Goal: Task Accomplishment & Management: Manage account settings

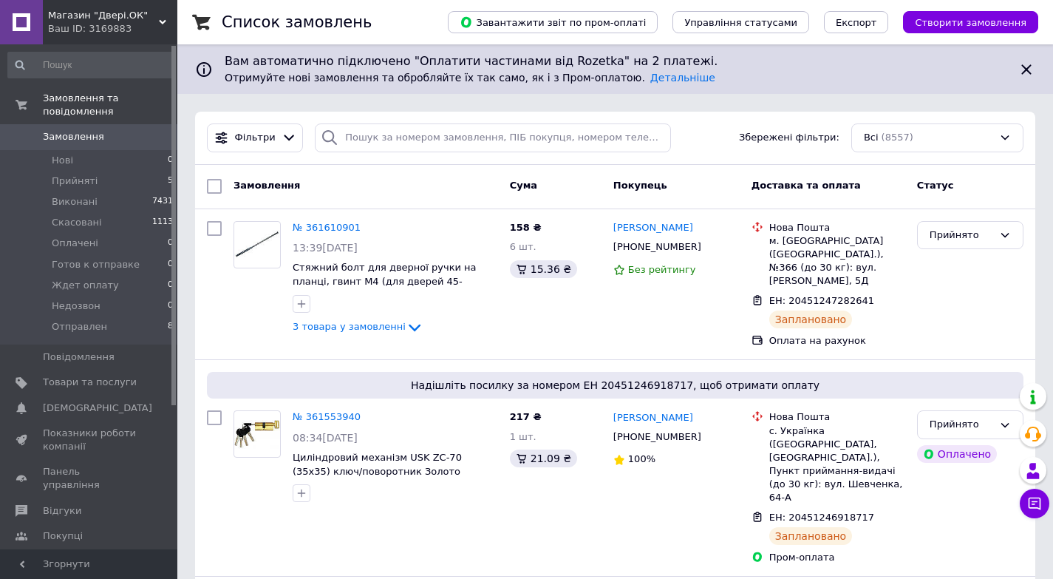
click at [946, 17] on span "Створити замовлення" at bounding box center [971, 22] width 112 height 11
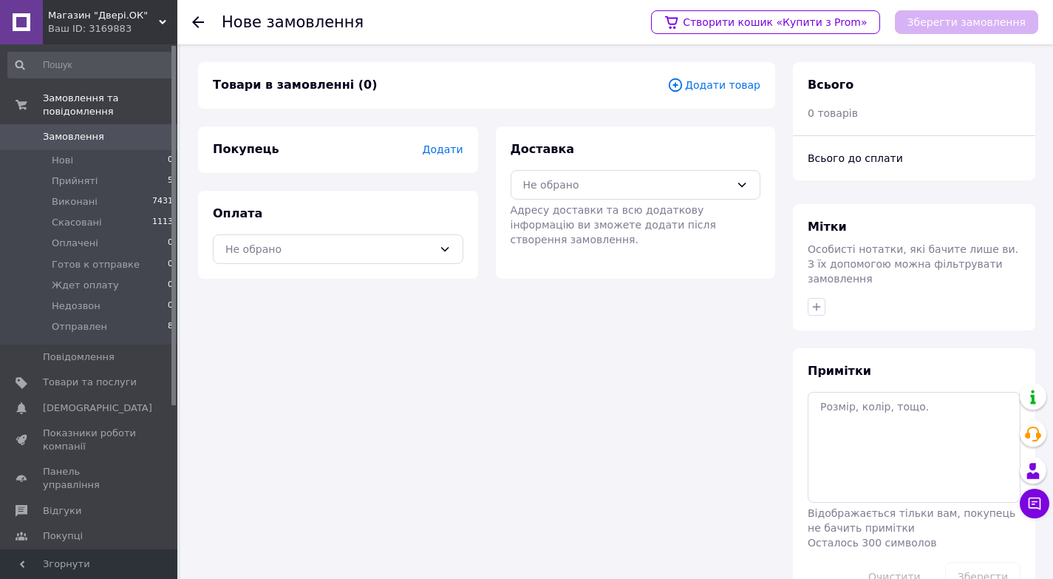
click at [725, 84] on span "Додати товар" at bounding box center [713, 85] width 93 height 16
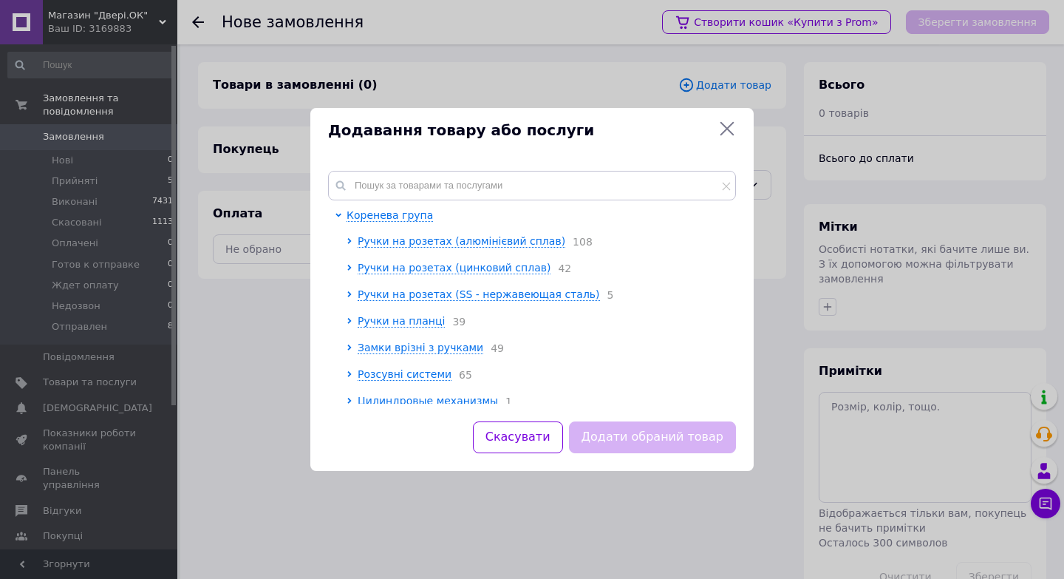
click at [531, 166] on div "Коренева група Ручки на розетах (алюмінієвий сплав) 108 Ручки на розетах (цинко…" at bounding box center [532, 287] width 444 height 268
click at [520, 184] on input "text" at bounding box center [532, 186] width 408 height 30
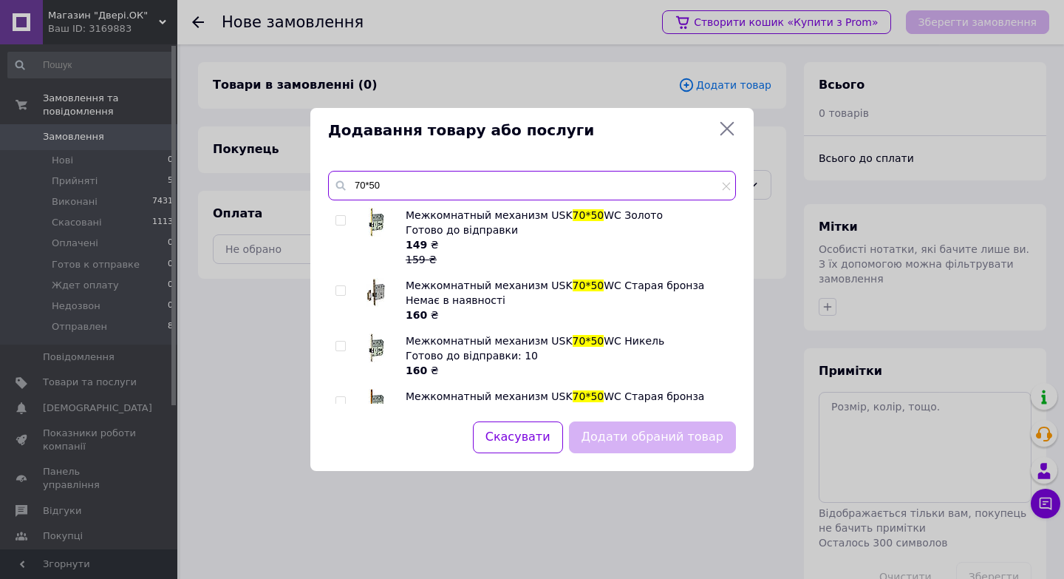
type input "70*50"
drag, startPoint x: 341, startPoint y: 219, endPoint x: 369, endPoint y: 238, distance: 34.0
click at [342, 219] on input "checkbox" at bounding box center [341, 221] width 10 height 10
checkbox input "true"
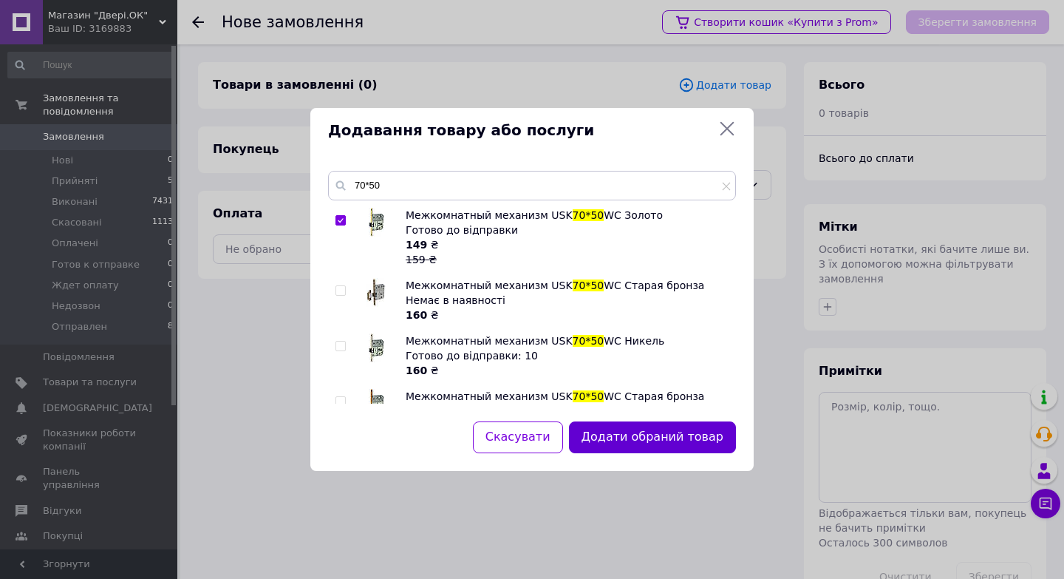
click at [659, 433] on button "Додати обраний товар" at bounding box center [652, 437] width 167 height 32
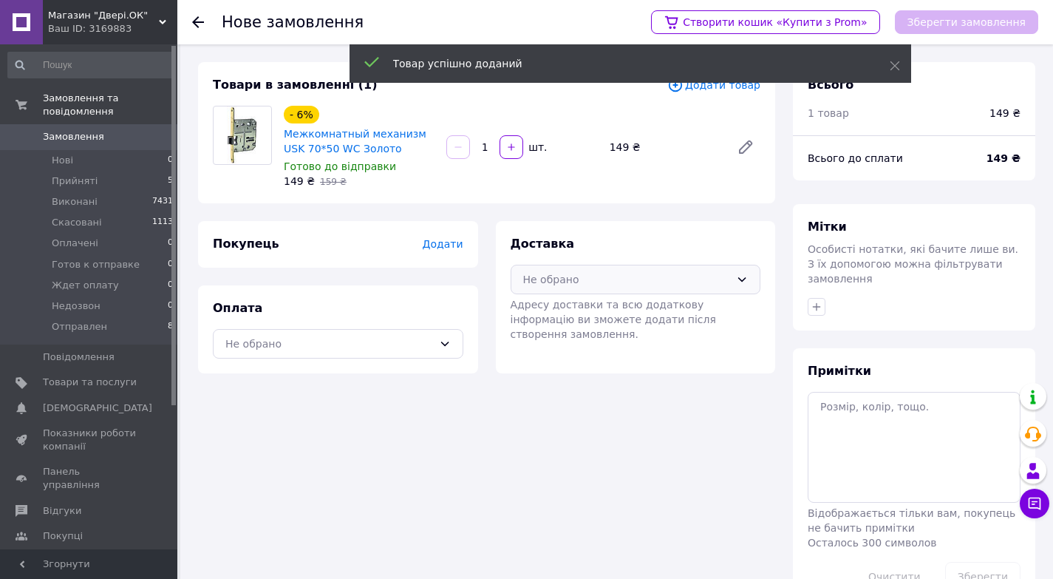
click at [673, 282] on div "Не обрано" at bounding box center [627, 279] width 208 height 16
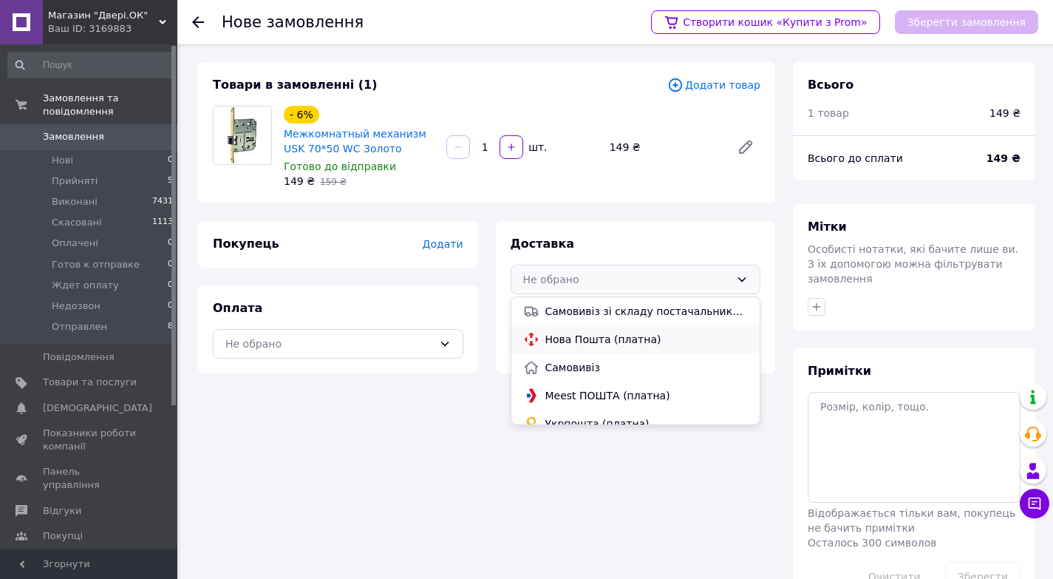
click at [596, 339] on span "Нова Пошта (платна)" at bounding box center [647, 339] width 203 height 15
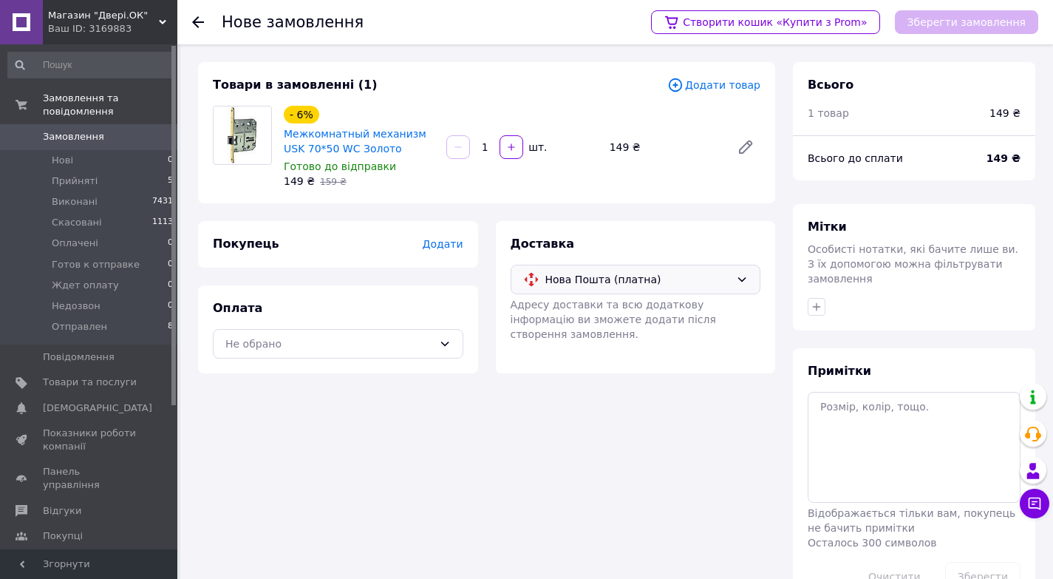
click at [443, 241] on span "Додати" at bounding box center [442, 244] width 41 height 12
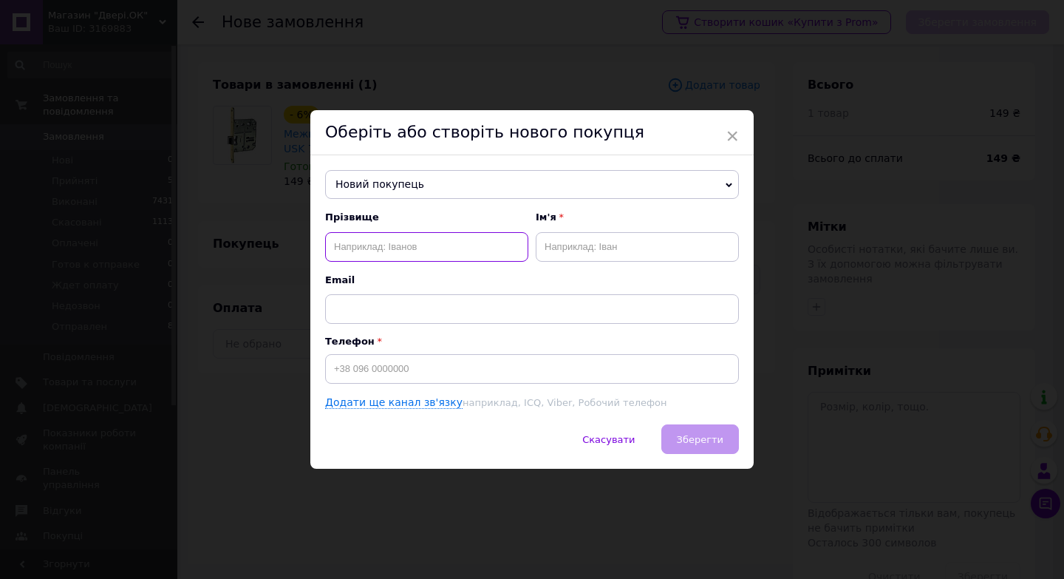
click at [423, 246] on input "text" at bounding box center [426, 247] width 203 height 30
type input "Усик"
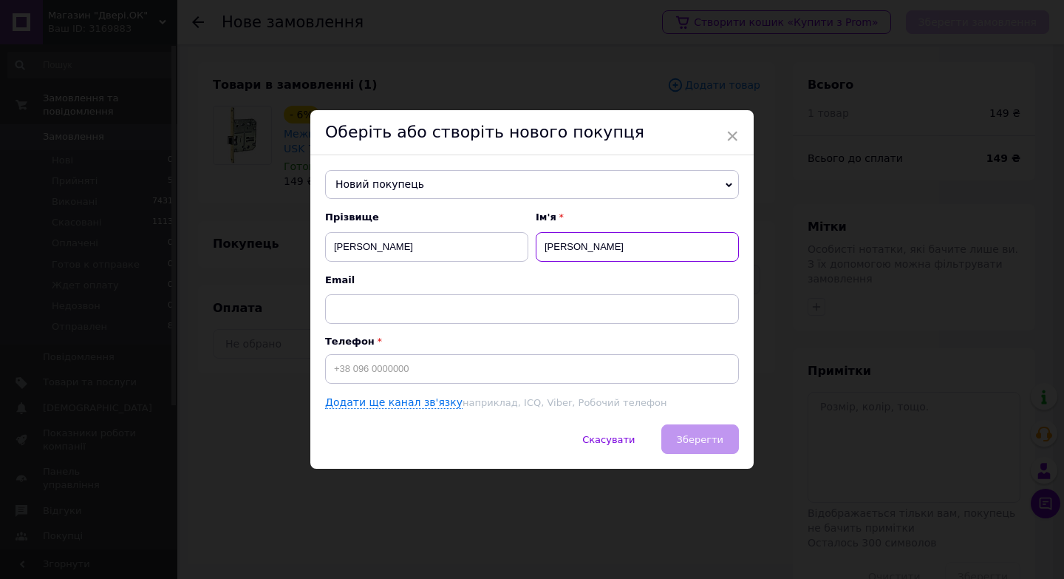
type input "Андрій"
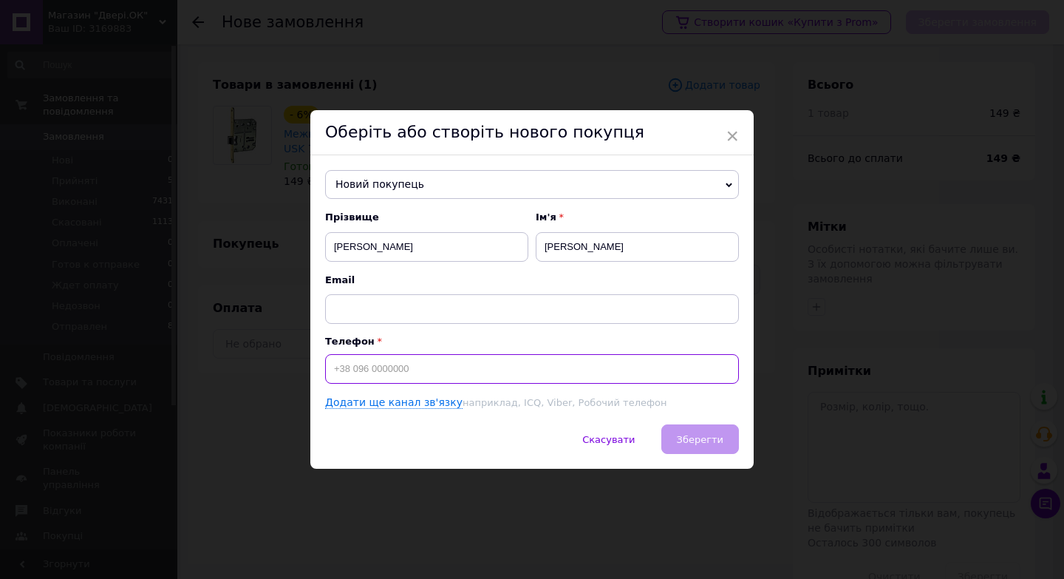
click at [402, 362] on input at bounding box center [532, 369] width 414 height 30
type input "[PHONE_NUMBER]"
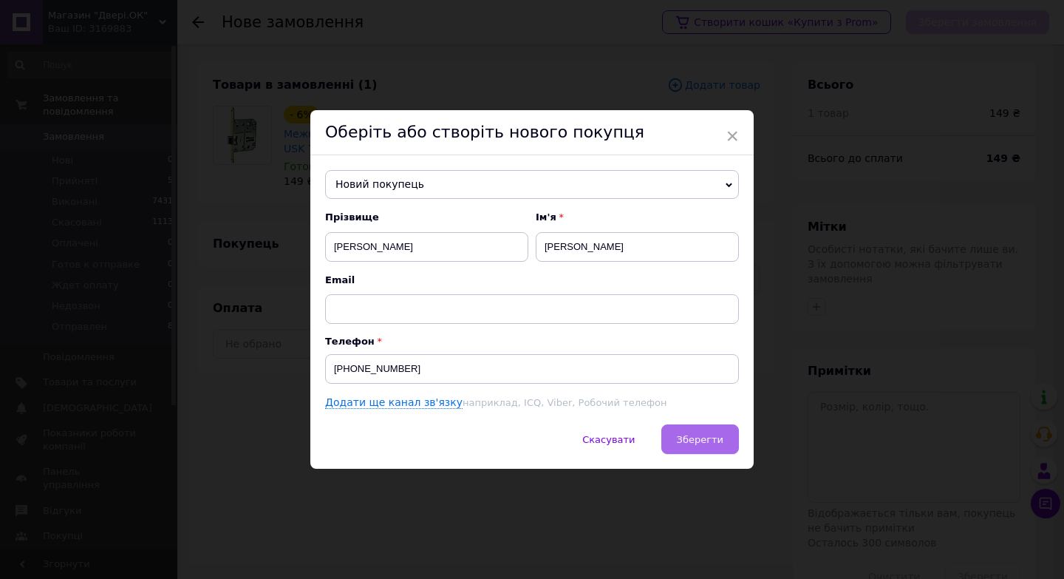
click at [682, 438] on span "Зберегти" at bounding box center [700, 439] width 47 height 11
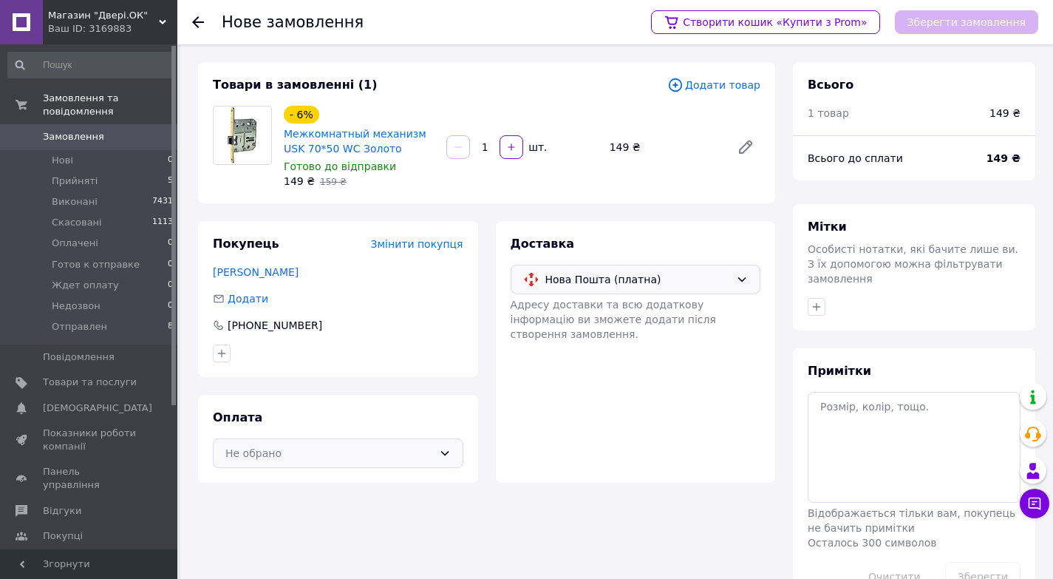
click at [398, 456] on div "Не обрано" at bounding box center [329, 453] width 208 height 16
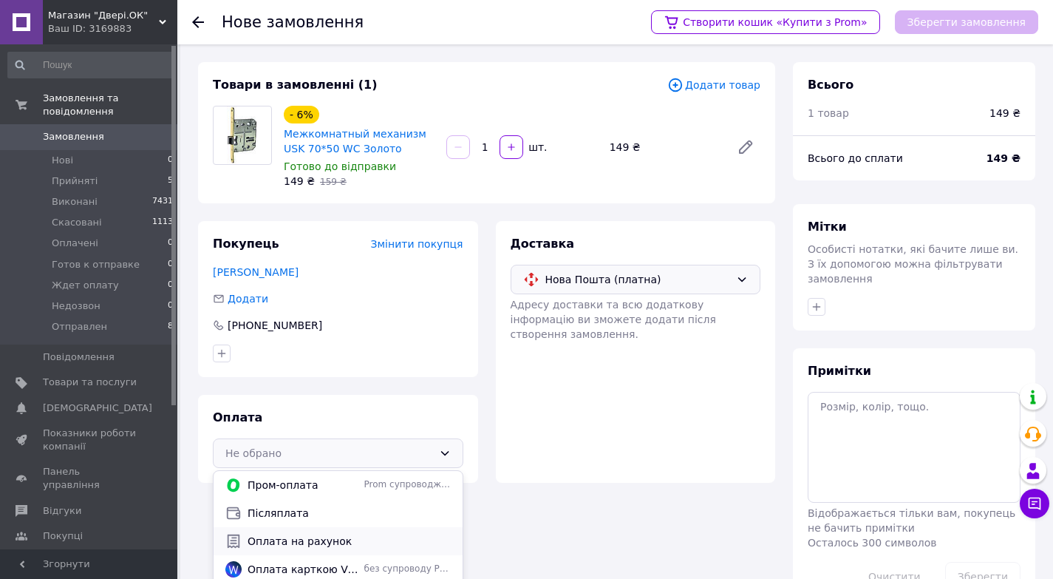
click at [298, 536] on span "Оплата на рахунок" at bounding box center [349, 541] width 203 height 15
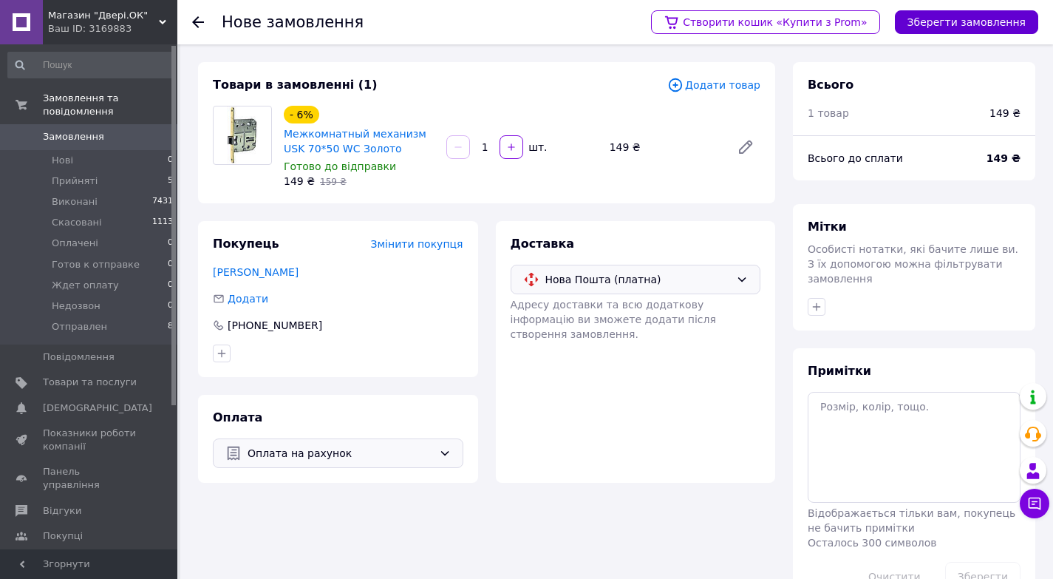
click at [948, 21] on button "Зберегти замовлення" at bounding box center [966, 22] width 143 height 24
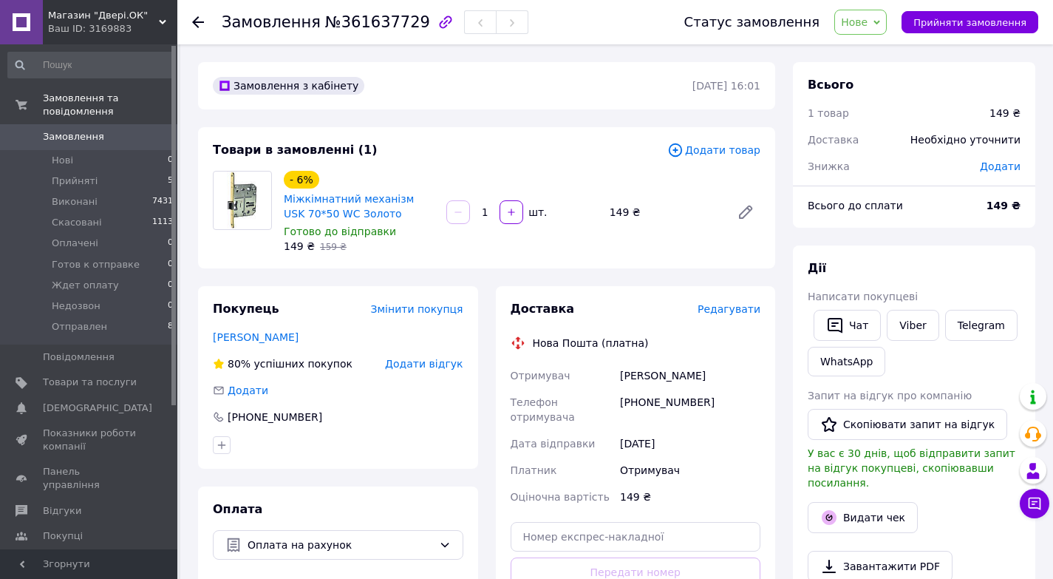
click at [743, 308] on span "Редагувати" at bounding box center [729, 309] width 63 height 12
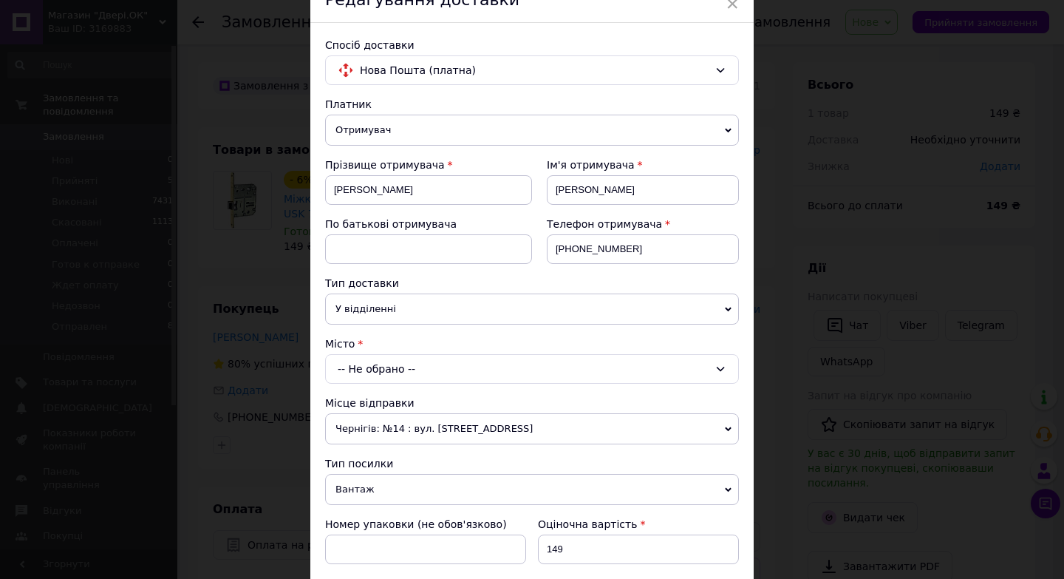
scroll to position [148, 0]
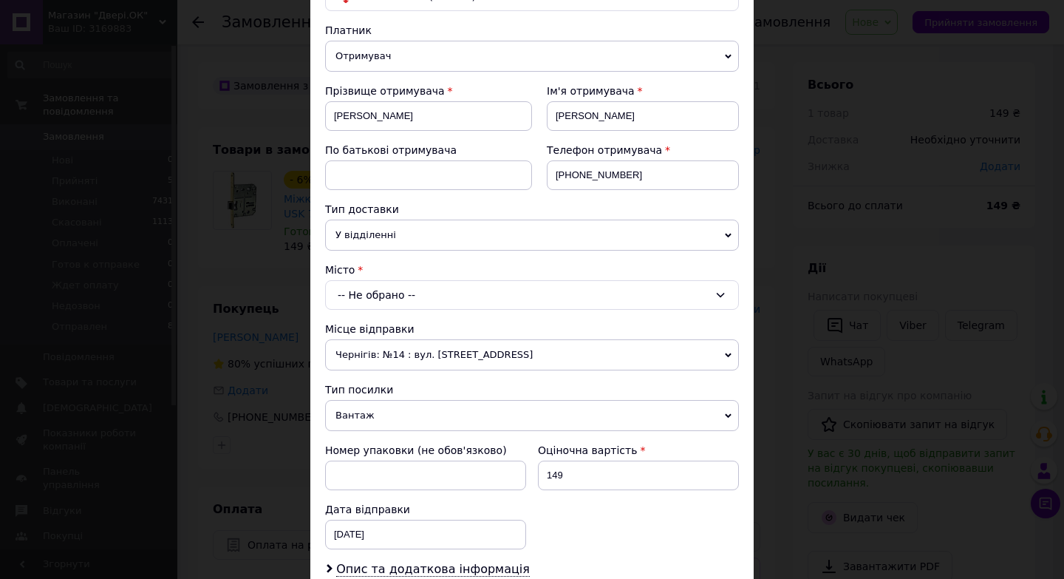
click at [400, 234] on span "У відділенні" at bounding box center [532, 235] width 414 height 31
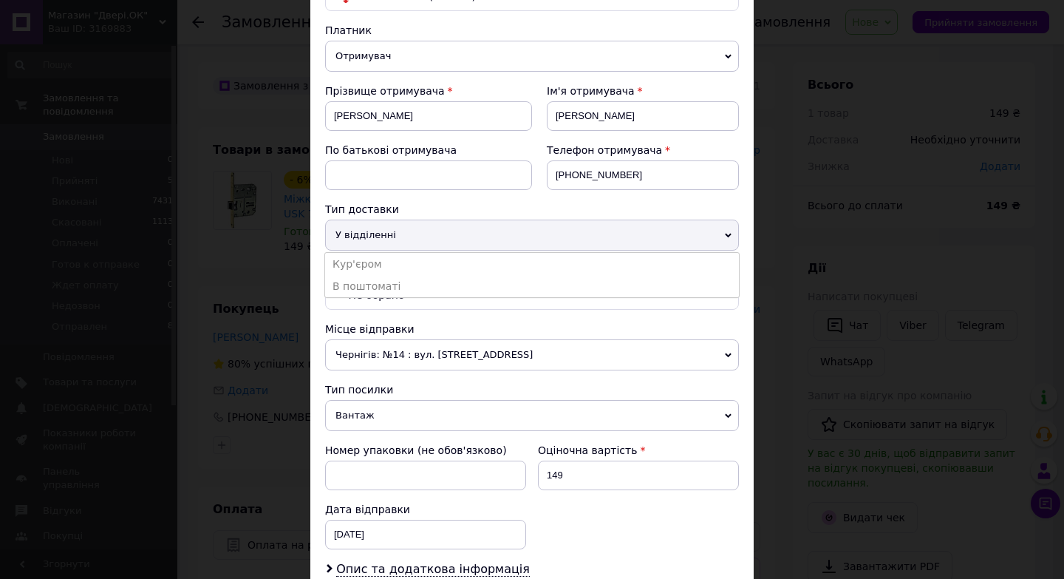
click at [417, 233] on span "У відділенні" at bounding box center [532, 235] width 414 height 31
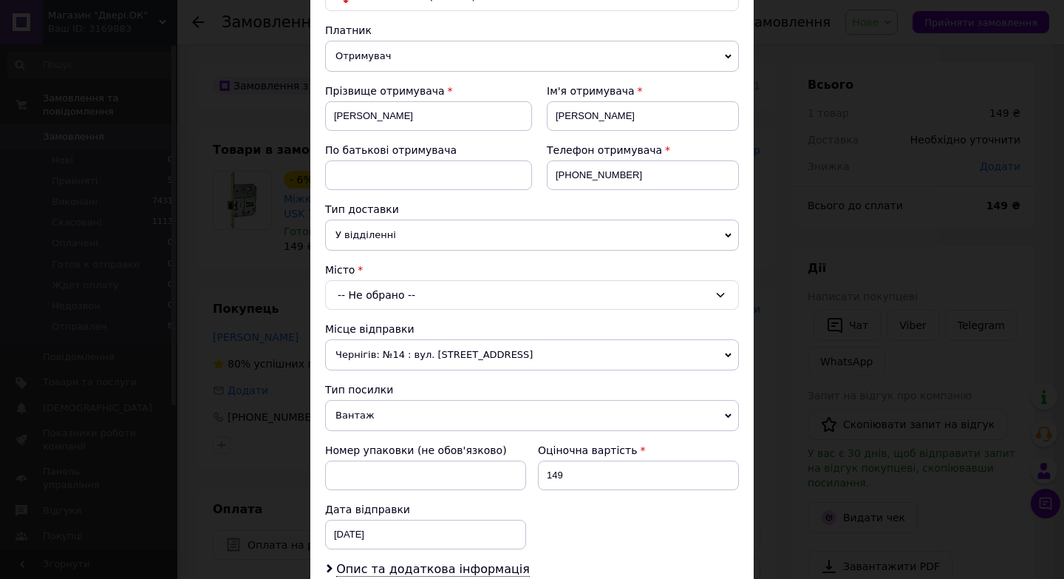
click at [395, 291] on div "-- Не обрано --" at bounding box center [532, 295] width 414 height 30
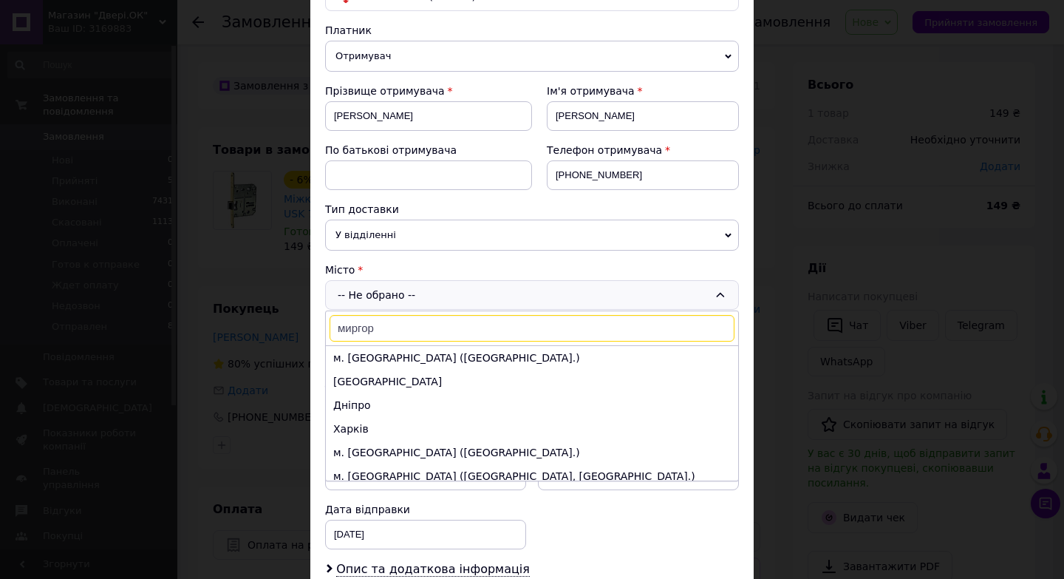
type input "миргоро"
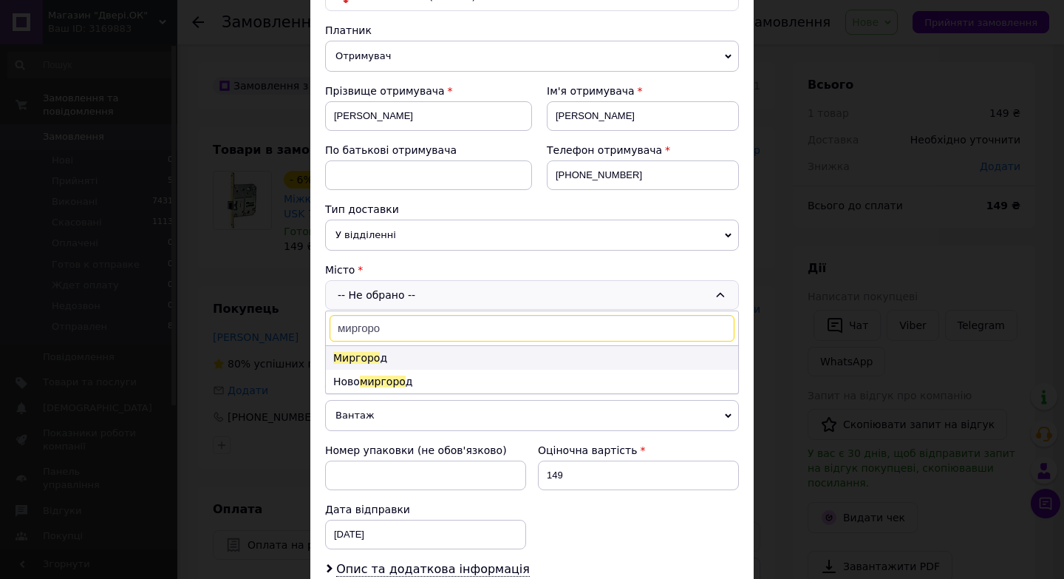
click at [377, 357] on li "Миргоро д" at bounding box center [532, 358] width 412 height 24
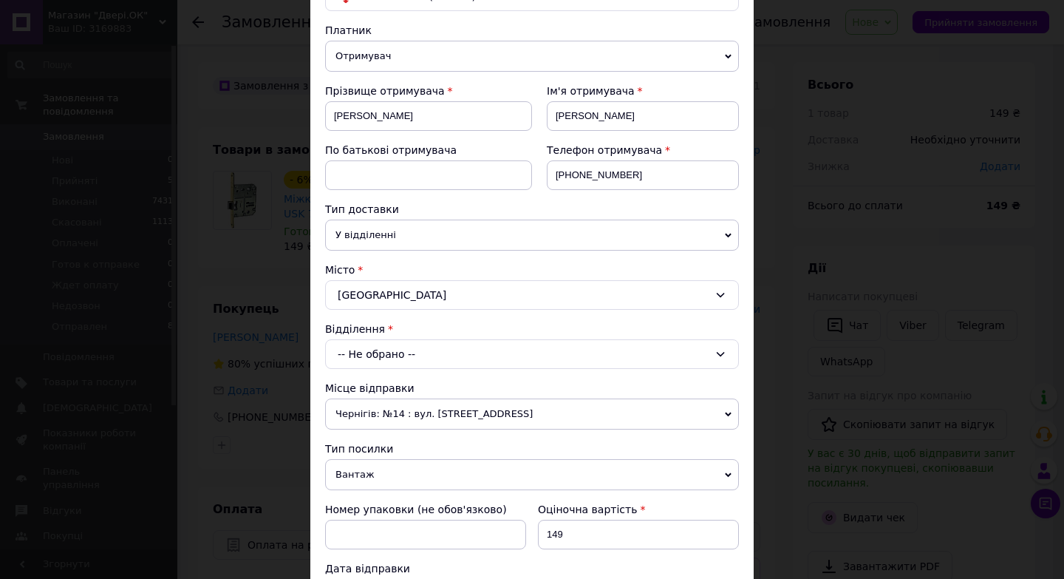
click at [415, 343] on div "-- Не обрано --" at bounding box center [532, 354] width 414 height 30
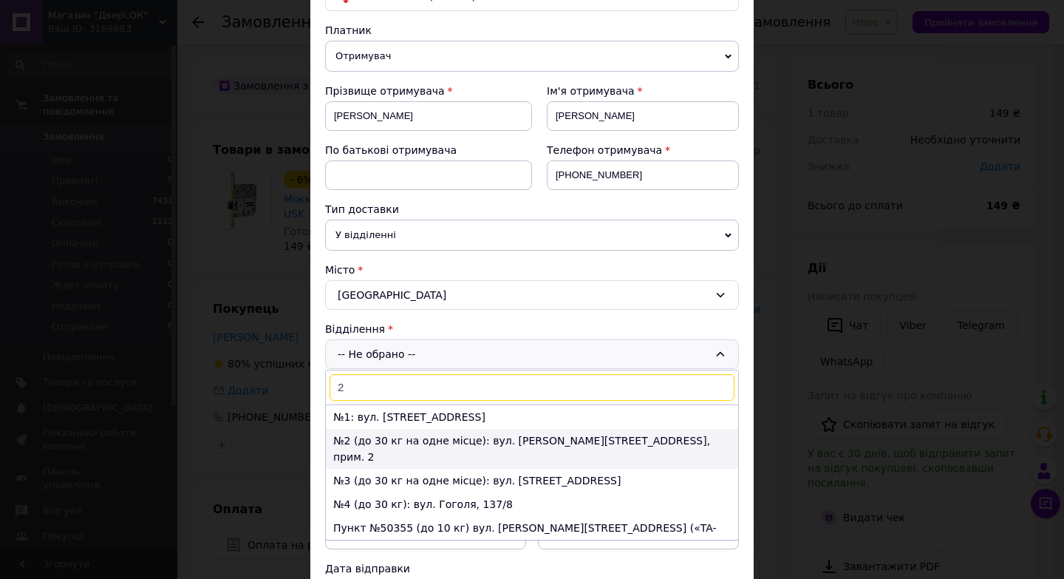
type input "2"
click at [390, 433] on li "№2 (до 30 кг на одне місце): вул. Сорочинська, 53, прим. 2" at bounding box center [532, 449] width 412 height 40
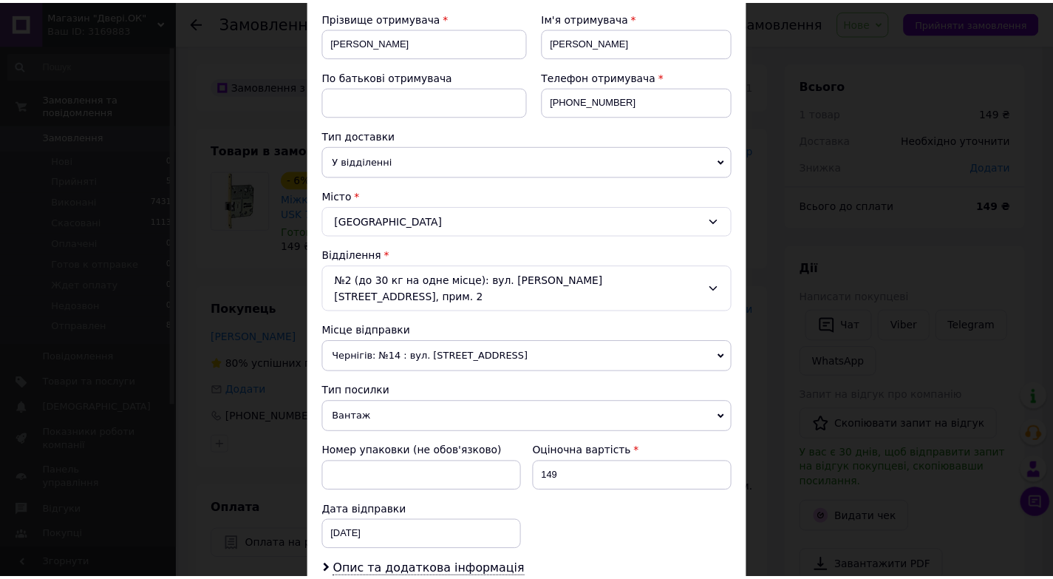
scroll to position [370, 0]
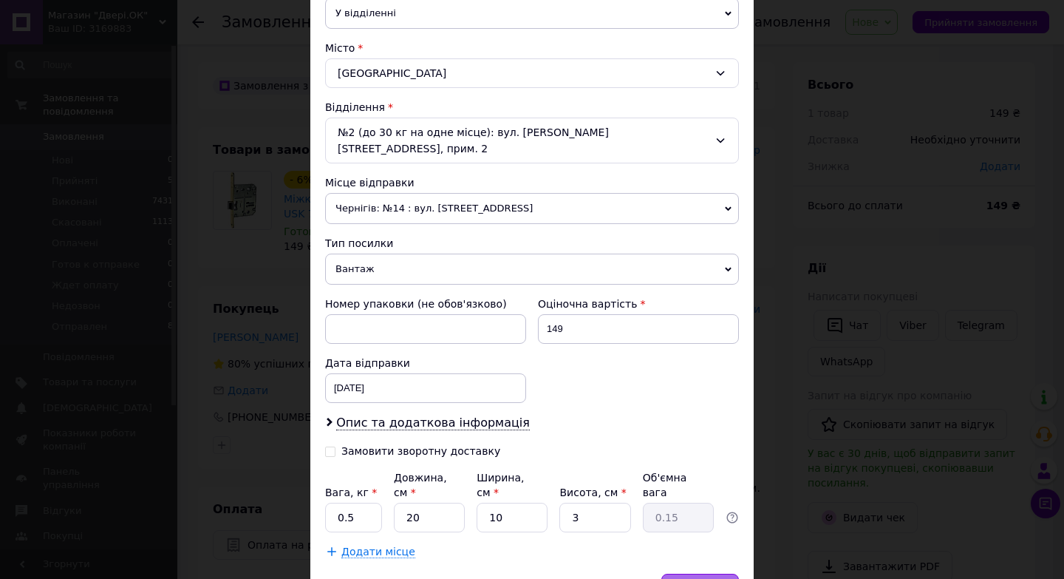
click at [704, 578] on span "Зберегти" at bounding box center [700, 587] width 47 height 11
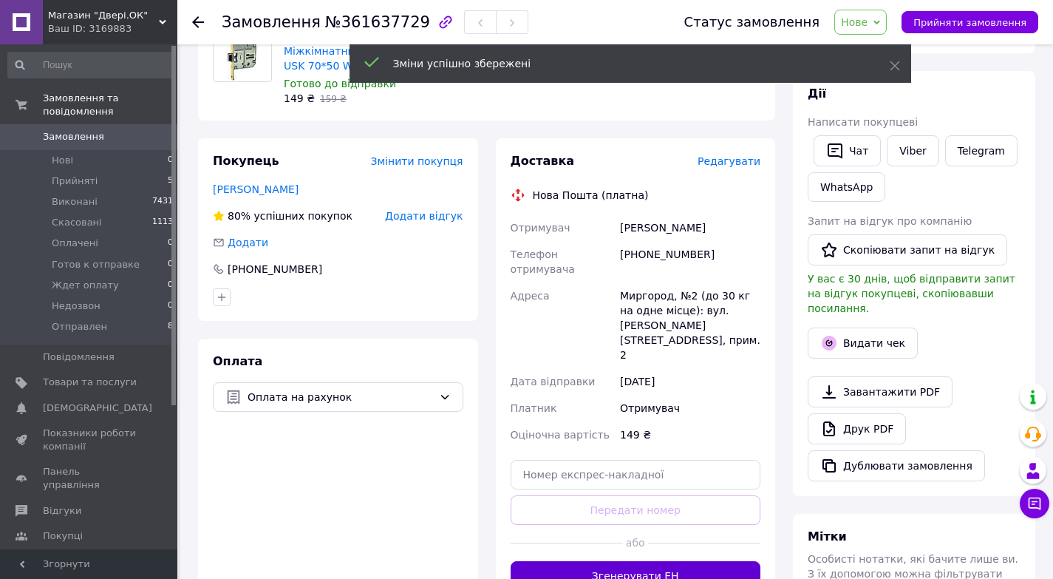
scroll to position [222, 0]
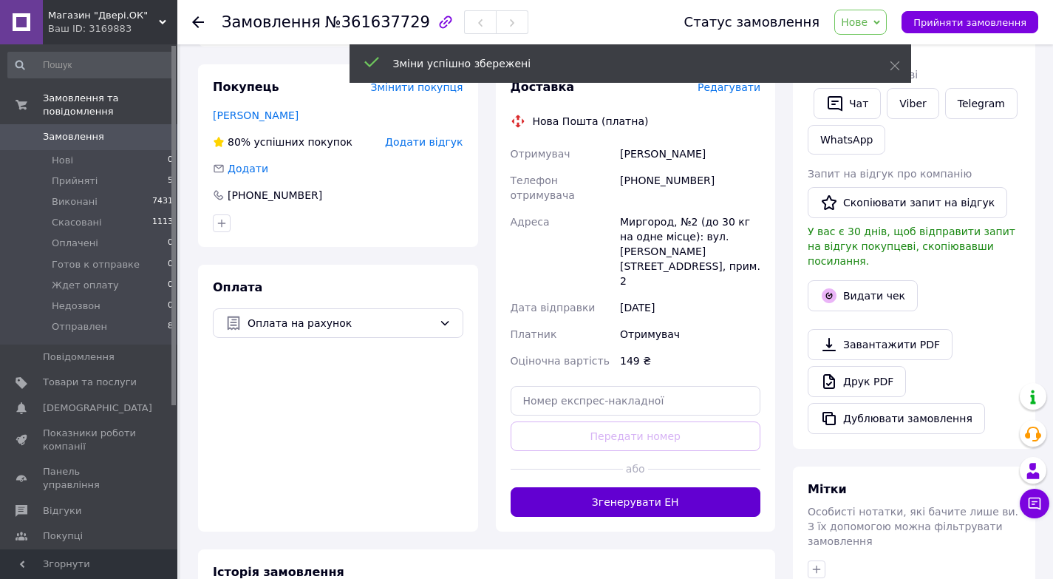
click at [645, 487] on button "Згенерувати ЕН" at bounding box center [636, 502] width 251 height 30
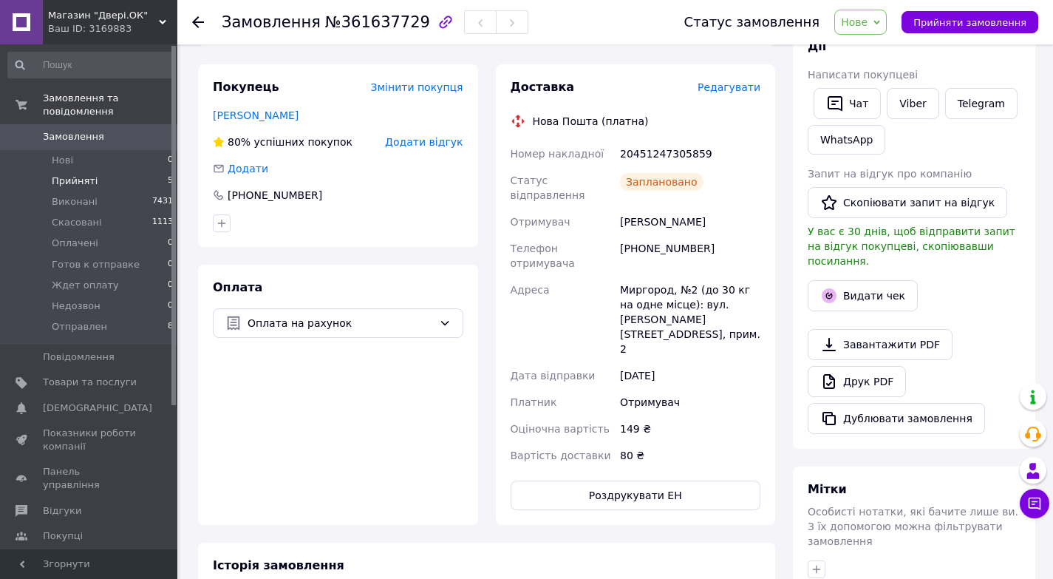
click at [78, 174] on span "Прийняті" at bounding box center [75, 180] width 46 height 13
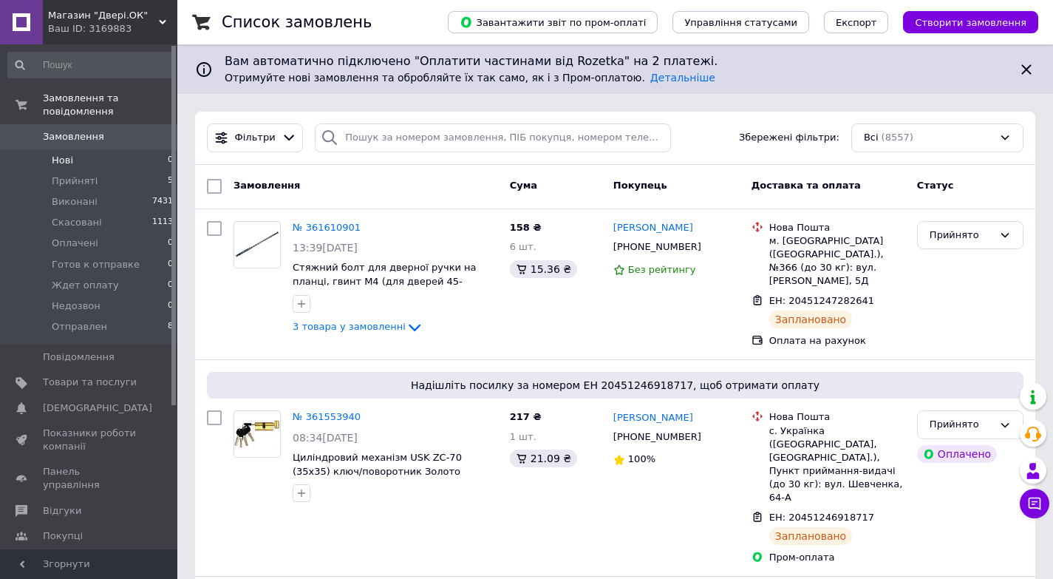
click at [72, 150] on li "Нові 0" at bounding box center [91, 160] width 182 height 21
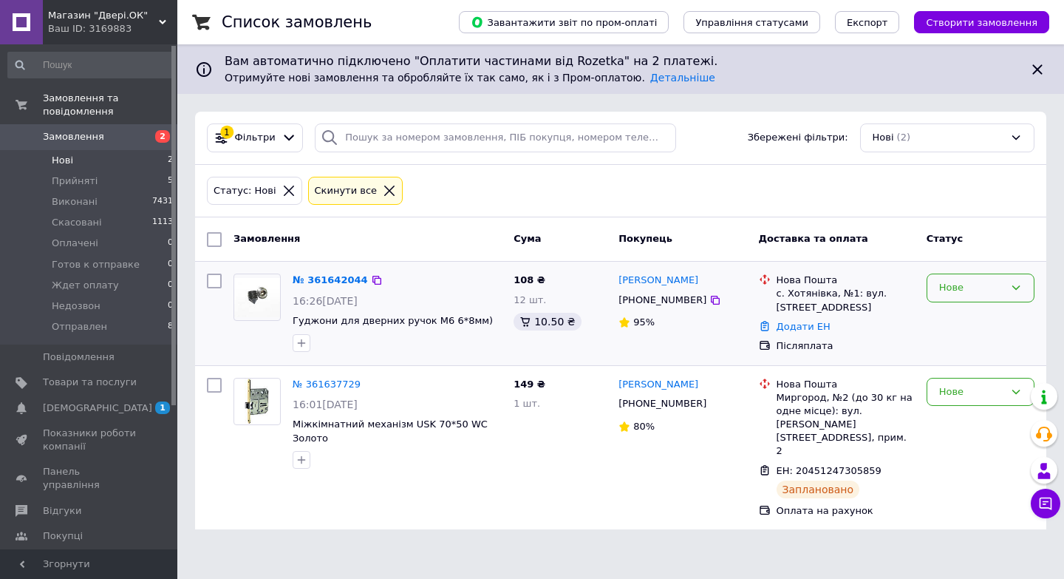
click at [1020, 282] on icon at bounding box center [1016, 288] width 12 height 12
click at [969, 317] on li "Прийнято" at bounding box center [981, 318] width 106 height 27
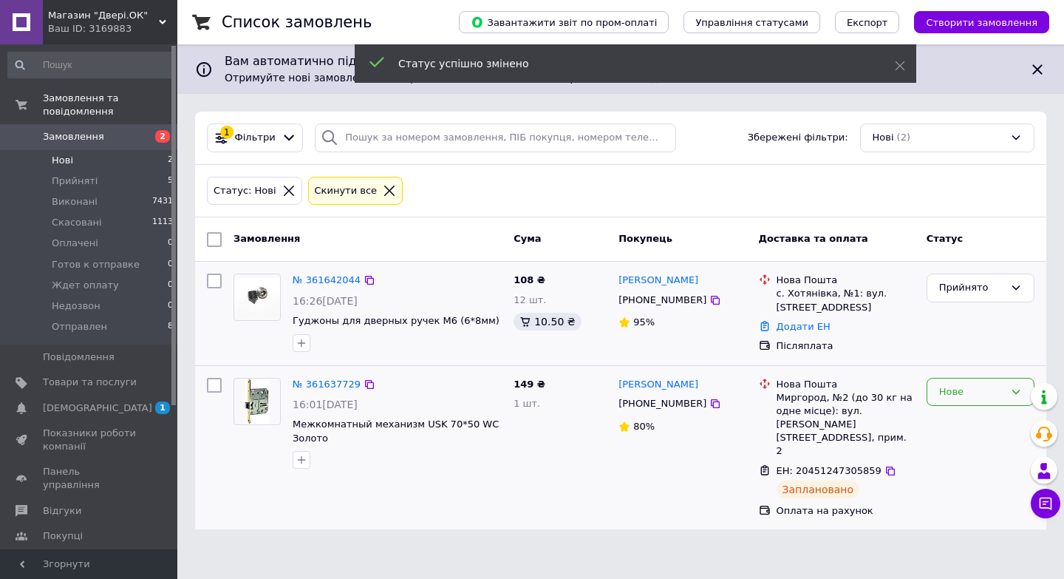
click at [964, 388] on div "Нове" at bounding box center [971, 392] width 65 height 16
click at [954, 418] on li "Прийнято" at bounding box center [981, 422] width 106 height 27
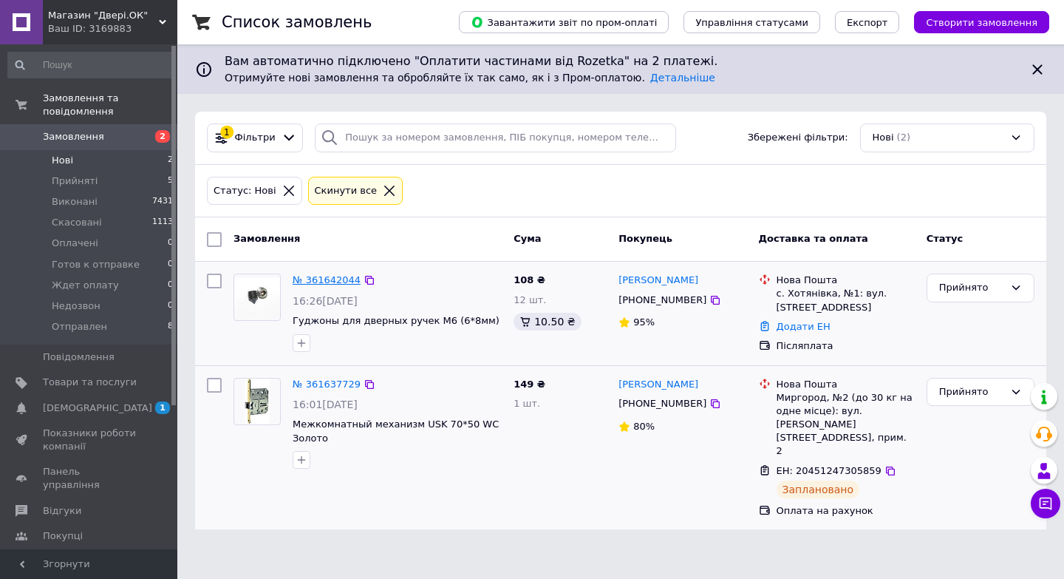
click at [328, 279] on link "№ 361642044" at bounding box center [327, 279] width 68 height 11
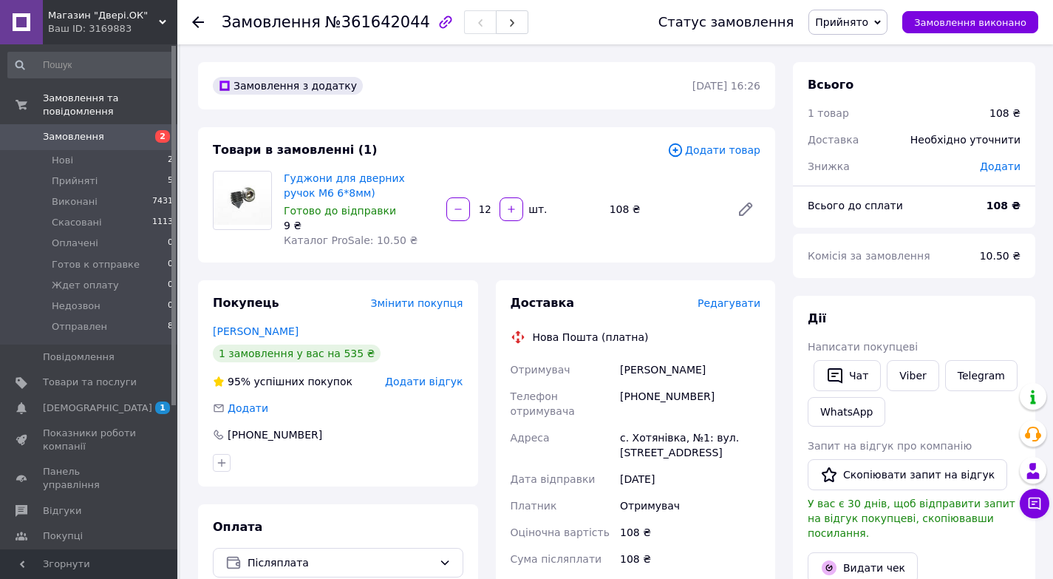
scroll to position [74, 0]
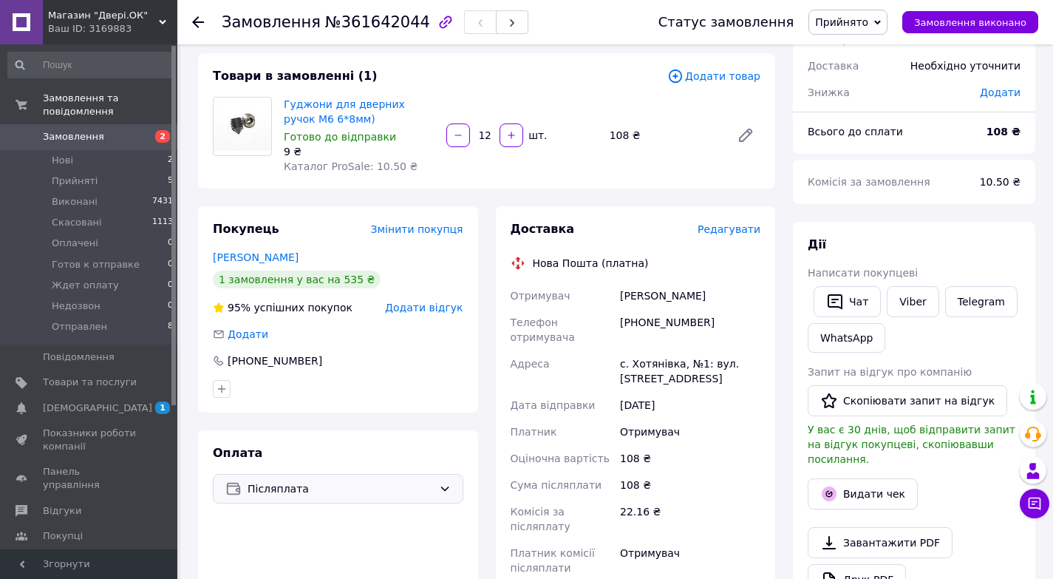
click at [418, 490] on span "Післяплата" at bounding box center [341, 488] width 186 height 16
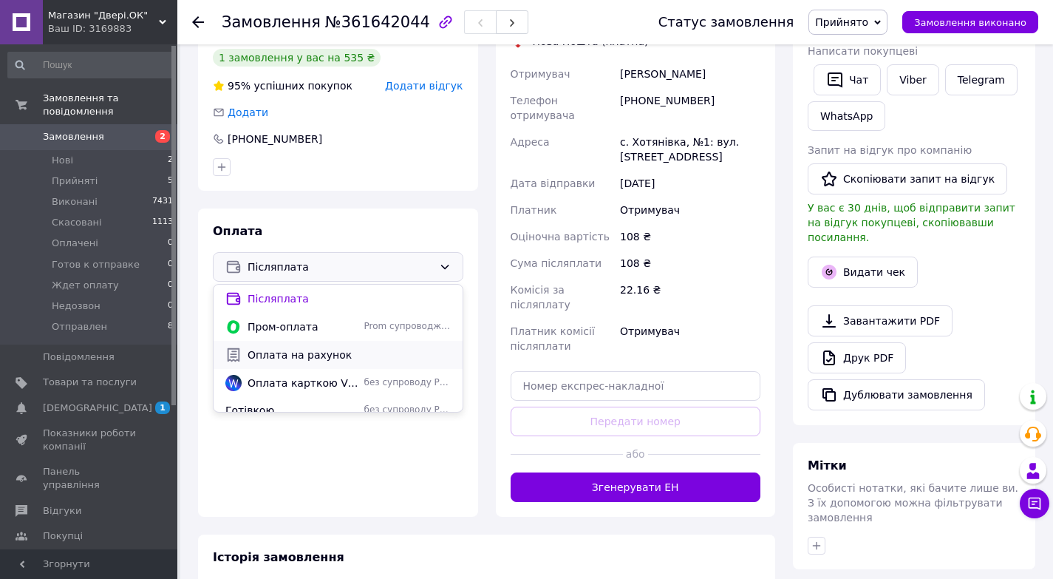
click at [285, 354] on span "Оплата на рахунок" at bounding box center [349, 354] width 203 height 15
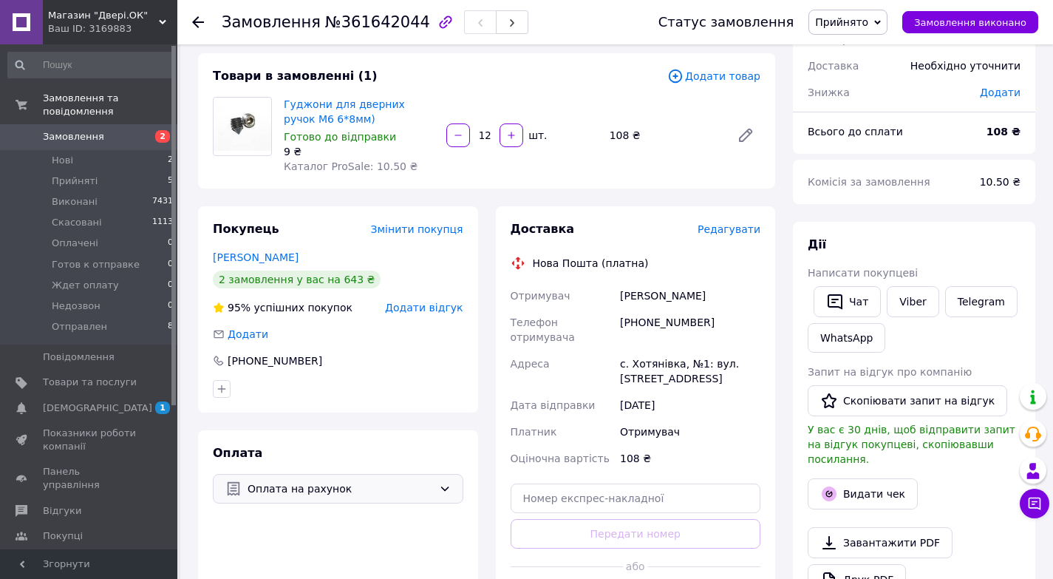
scroll to position [0, 0]
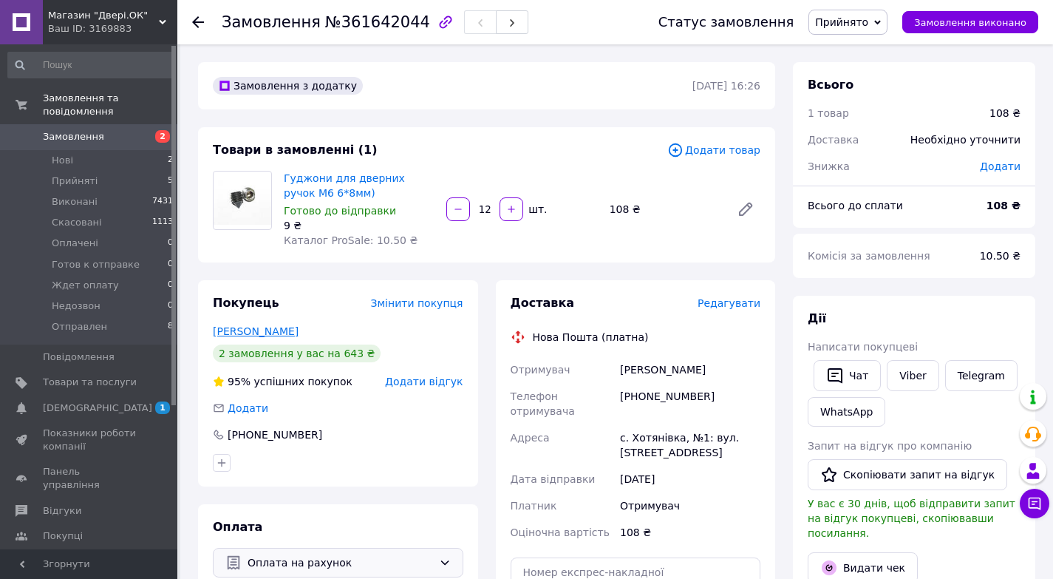
click at [251, 332] on link "[PERSON_NAME]" at bounding box center [256, 331] width 86 height 12
click at [745, 304] on span "Редагувати" at bounding box center [729, 303] width 63 height 12
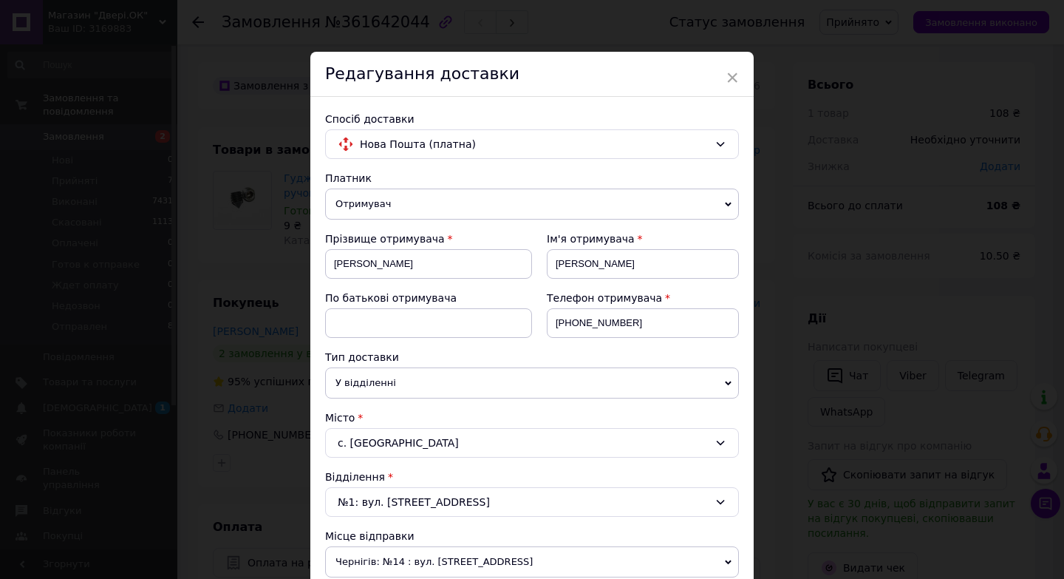
scroll to position [222, 0]
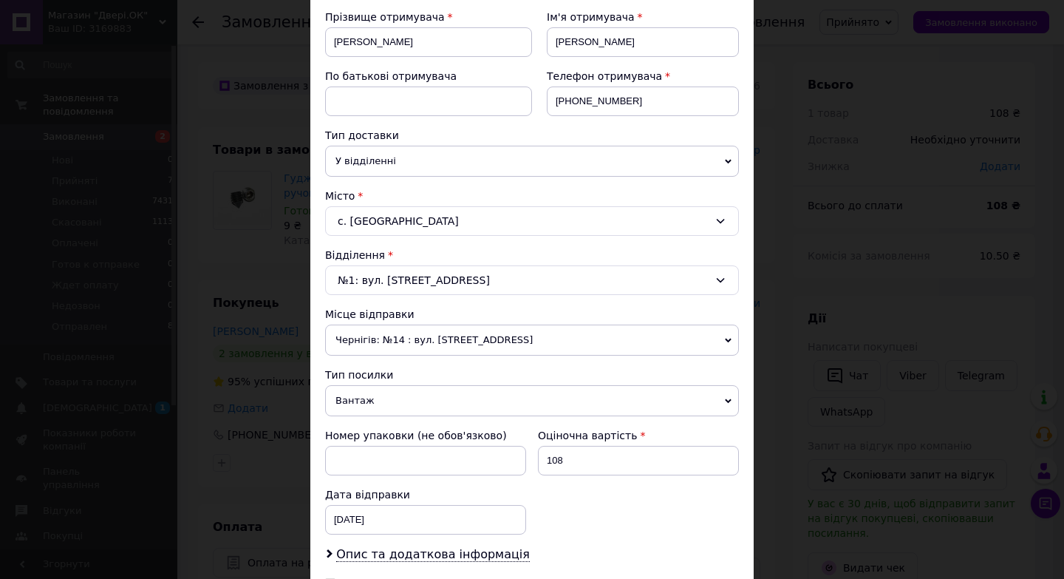
click at [401, 401] on span "Вантаж" at bounding box center [532, 400] width 414 height 31
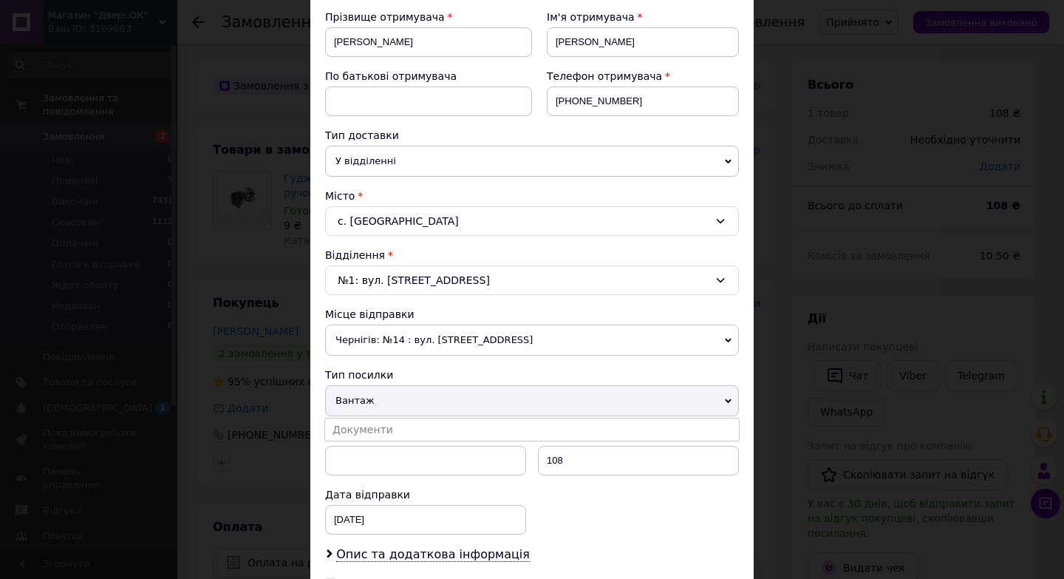
click at [384, 424] on li "Документи" at bounding box center [532, 429] width 414 height 22
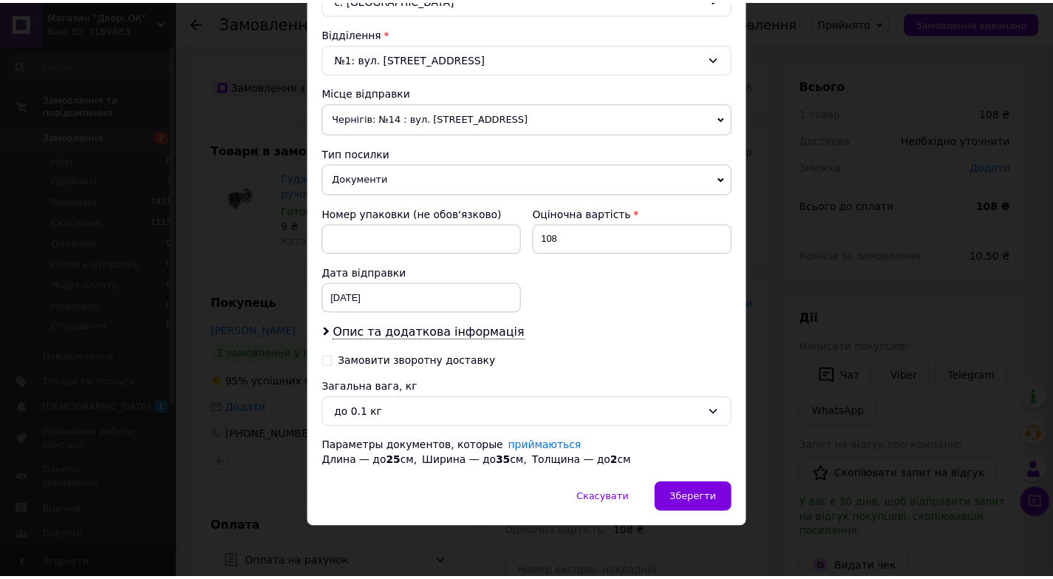
scroll to position [444, 0]
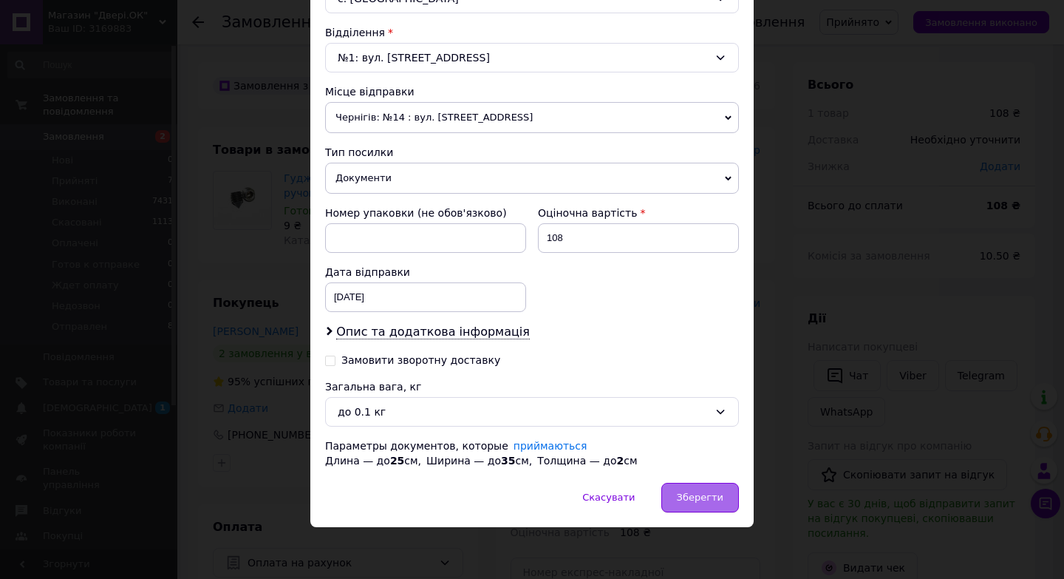
click at [707, 499] on span "Зберегти" at bounding box center [700, 497] width 47 height 11
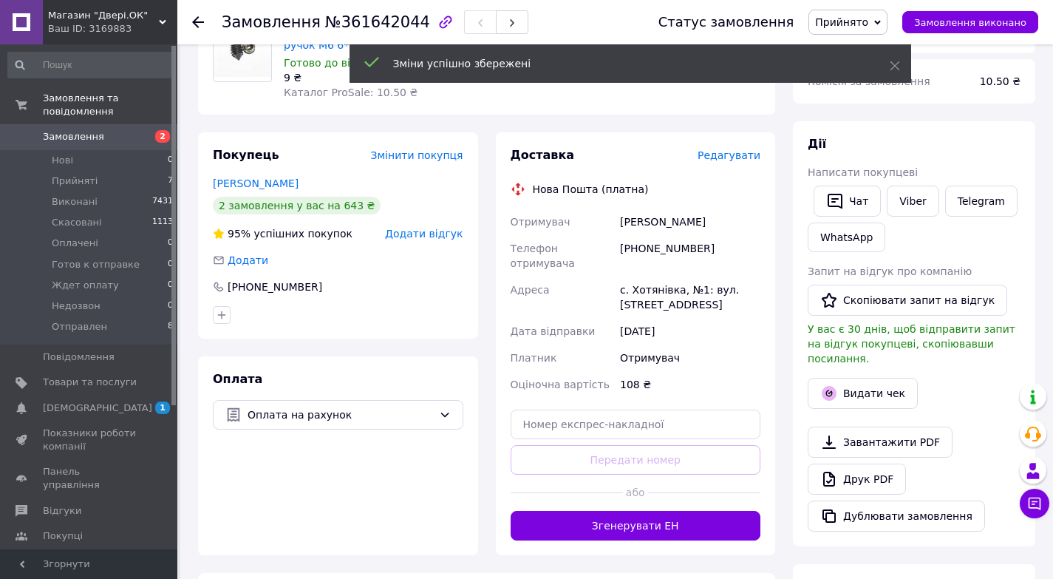
scroll to position [222, 0]
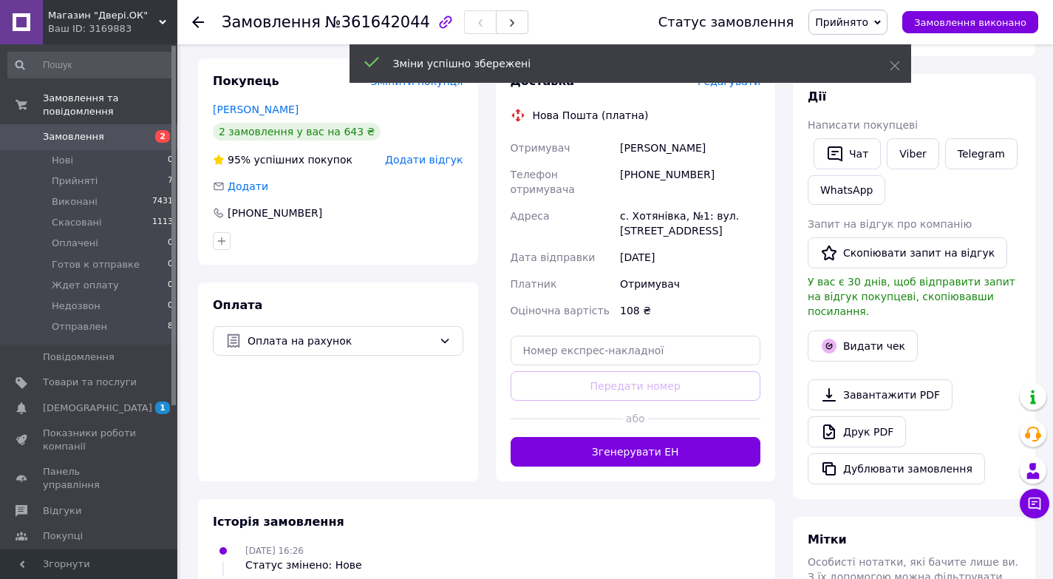
click at [665, 437] on button "Згенерувати ЕН" at bounding box center [636, 452] width 251 height 30
